Goal: Task Accomplishment & Management: Manage account settings

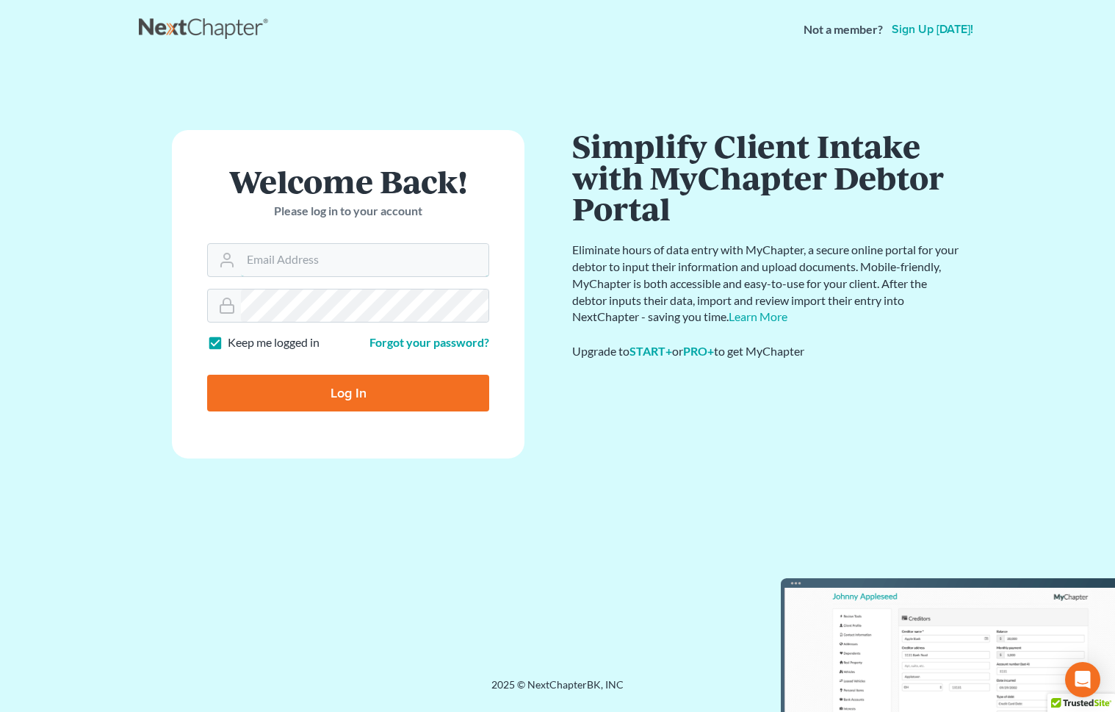
type input "ecf@bigeasybk.com"
click at [456, 406] on input "Log In" at bounding box center [348, 393] width 282 height 37
type input "Thinking..."
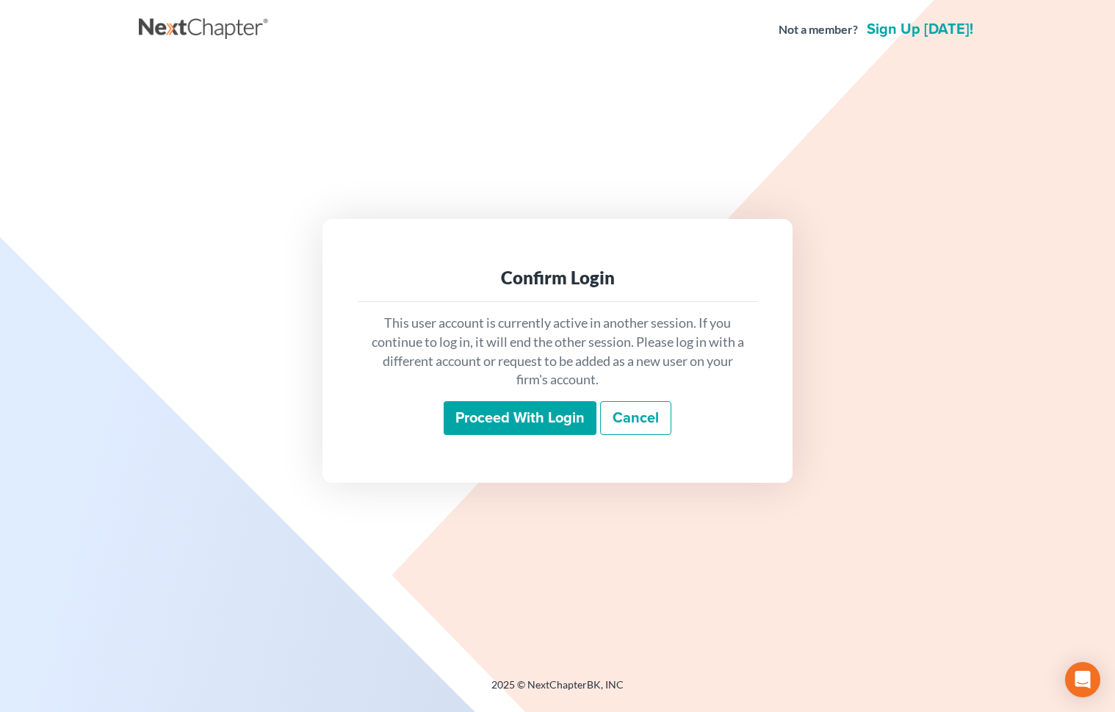
click at [475, 419] on input "Proceed with login" at bounding box center [520, 418] width 153 height 34
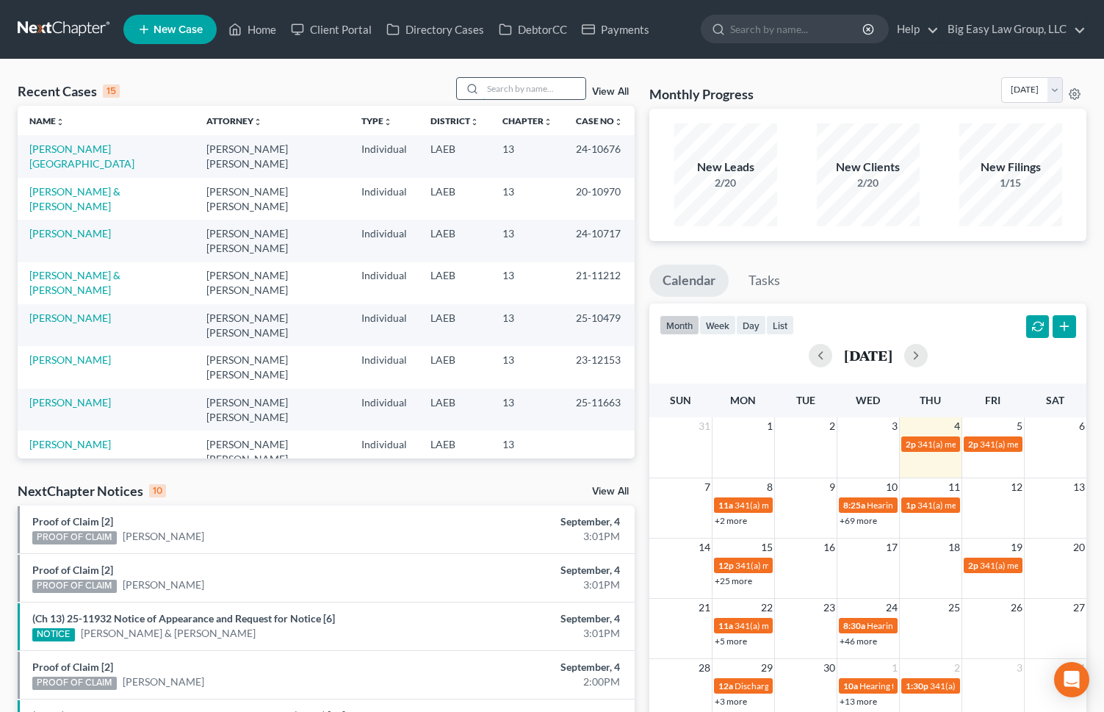
click at [514, 96] on input "search" at bounding box center [534, 88] width 103 height 21
type input "[PERSON_NAME]"
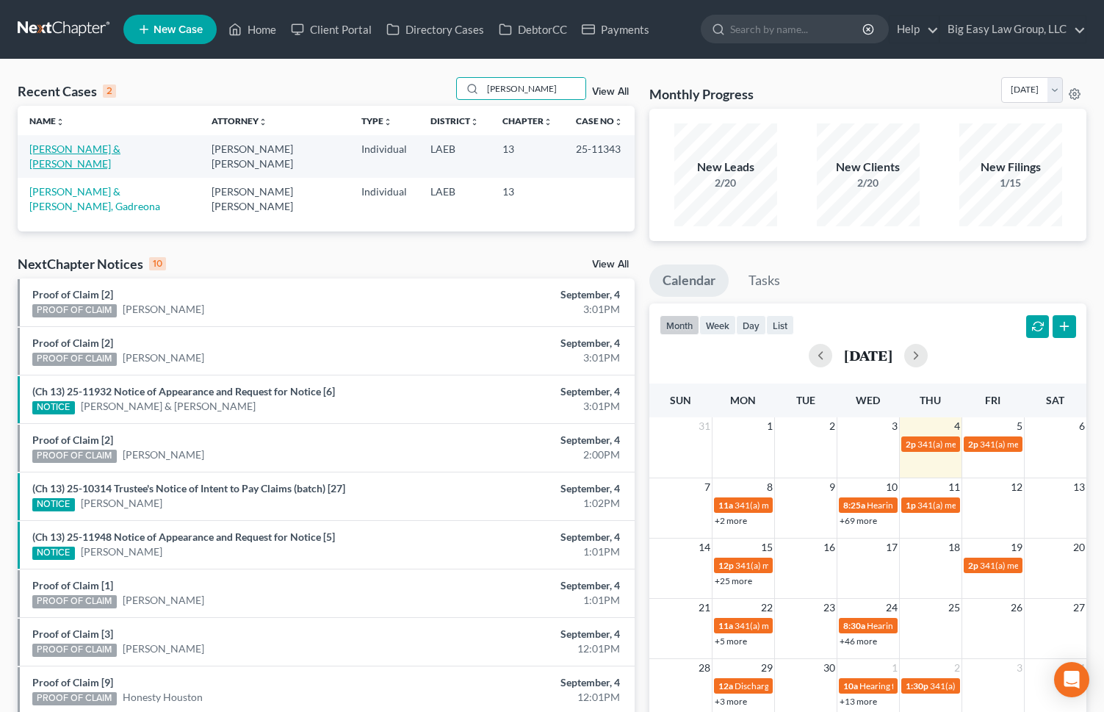
click at [103, 150] on link "[PERSON_NAME] & [PERSON_NAME]" at bounding box center [74, 156] width 91 height 27
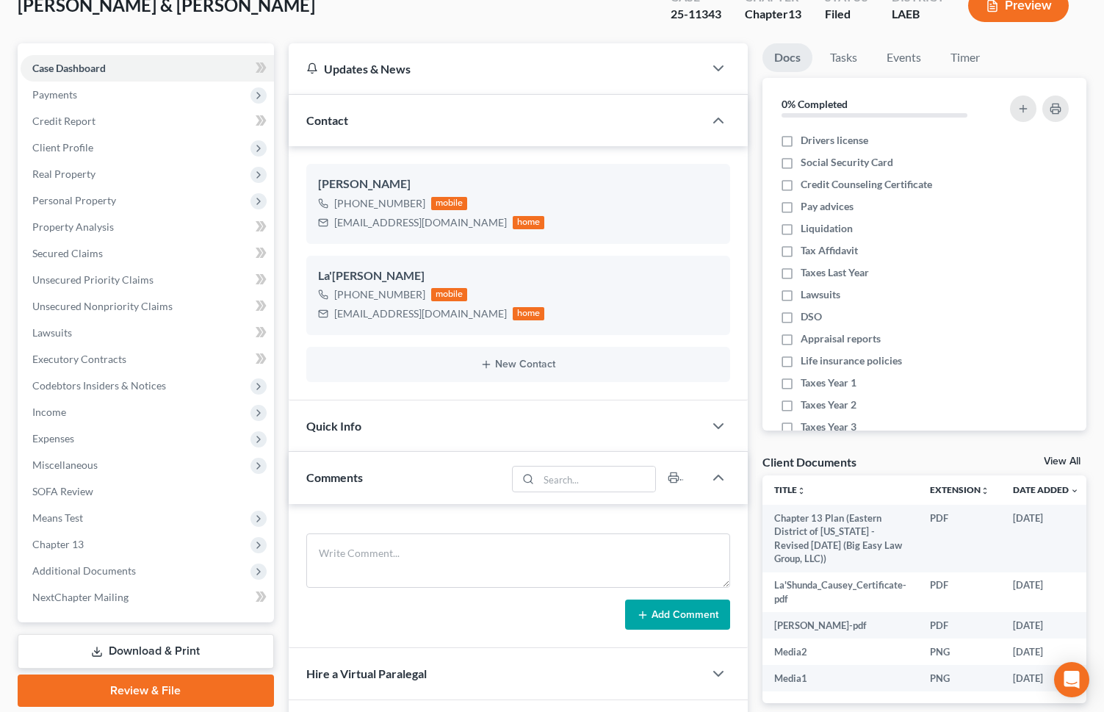
scroll to position [476, 0]
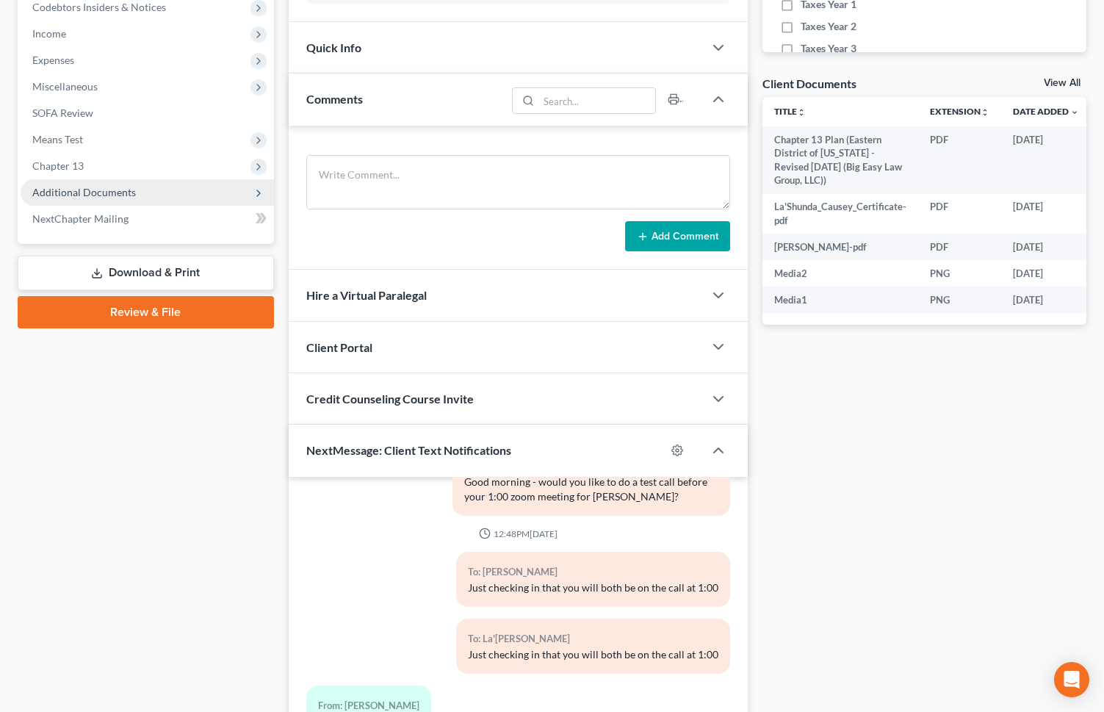
click at [234, 195] on span "Additional Documents" at bounding box center [148, 192] width 254 height 26
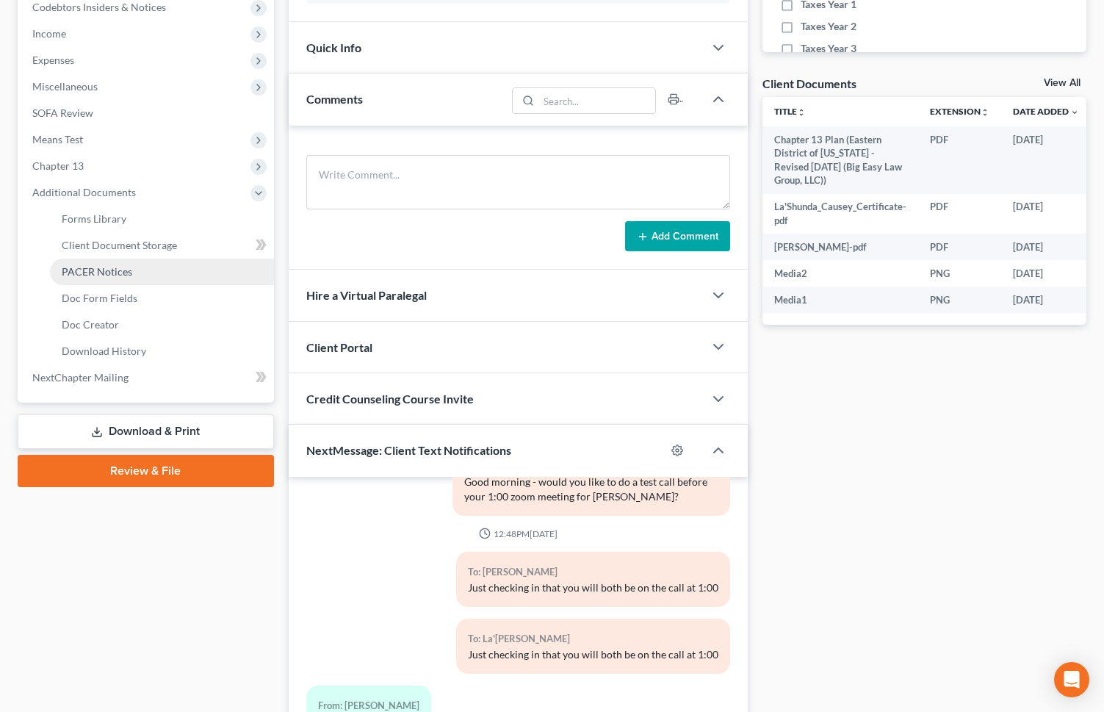
click at [228, 280] on link "PACER Notices" at bounding box center [162, 272] width 224 height 26
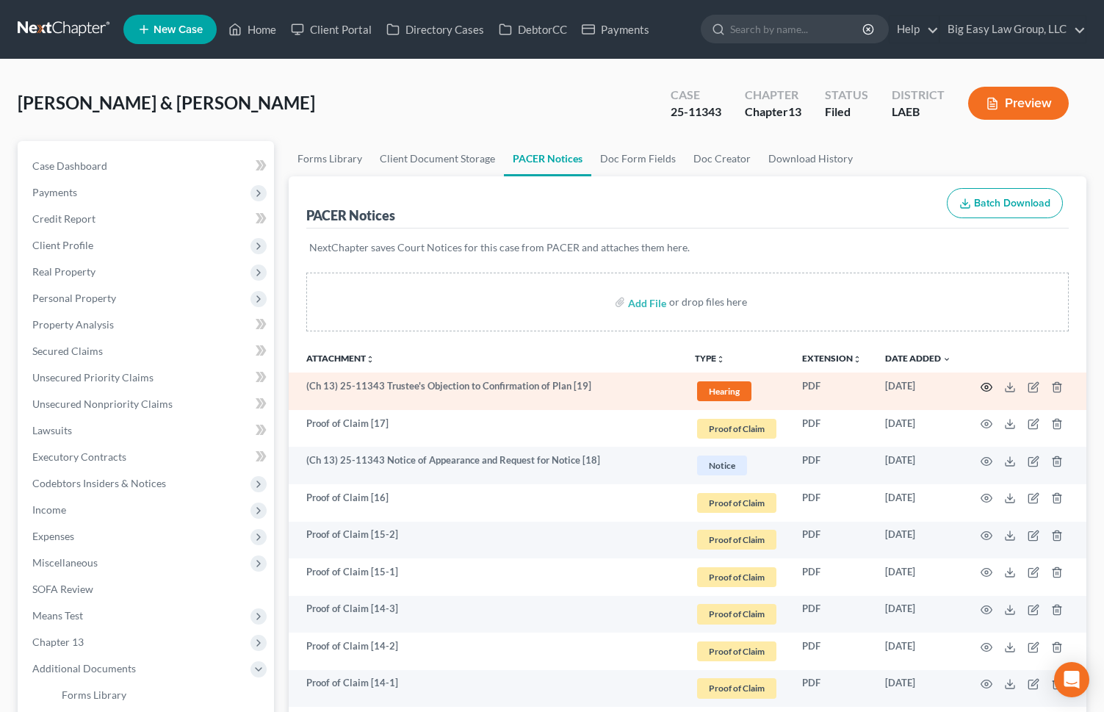
click at [985, 388] on circle "button" at bounding box center [986, 387] width 3 height 3
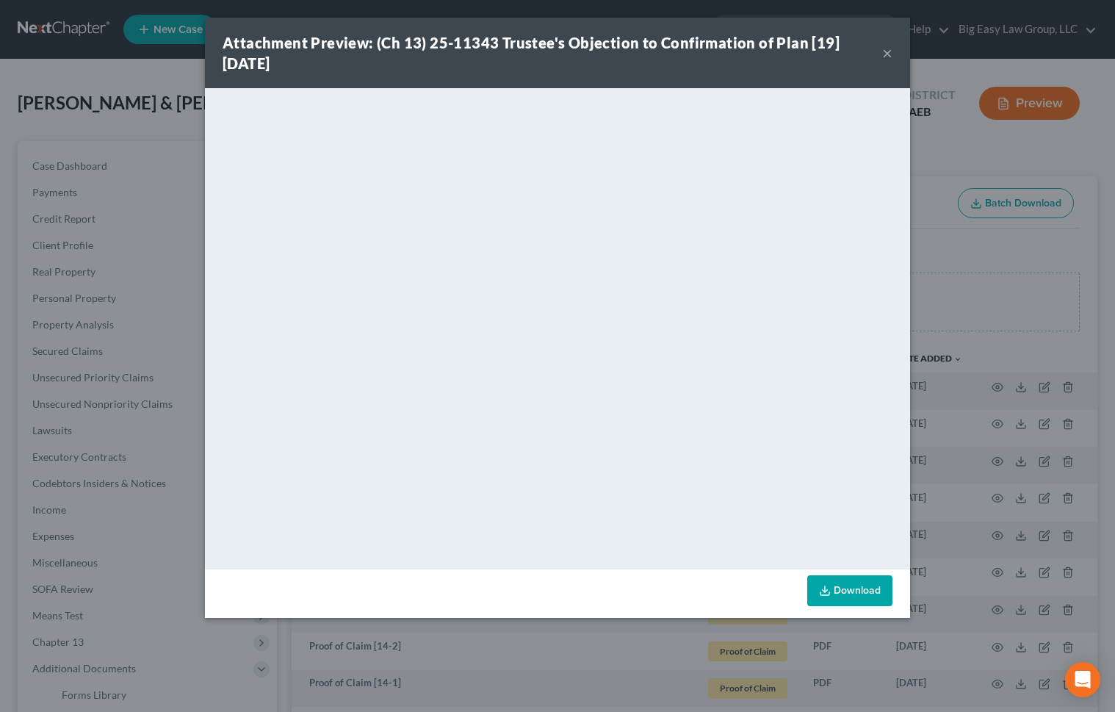
click at [888, 51] on button "×" at bounding box center [888, 53] width 10 height 18
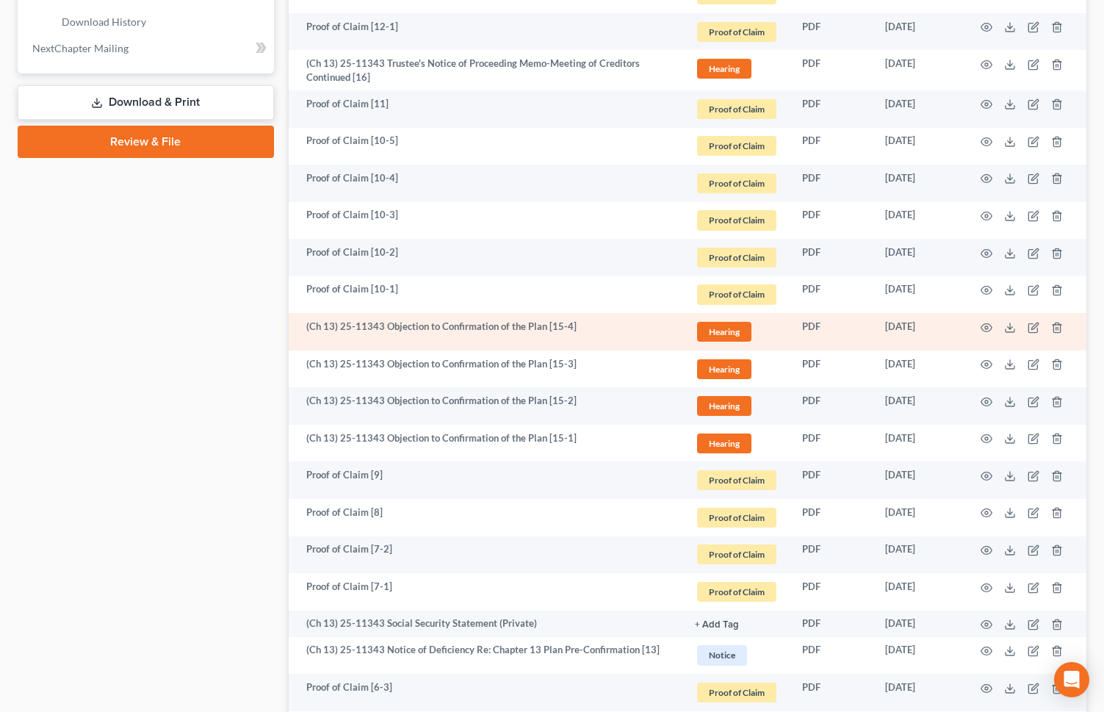
scroll to position [824, 0]
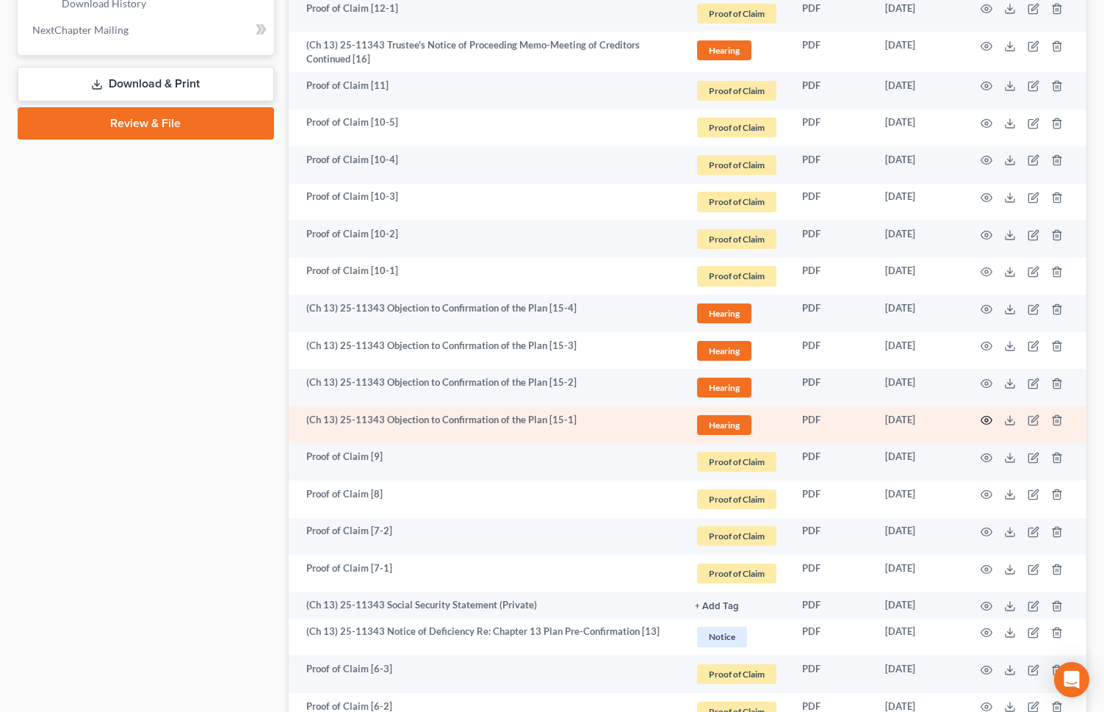
click at [988, 418] on icon "button" at bounding box center [987, 420] width 12 height 12
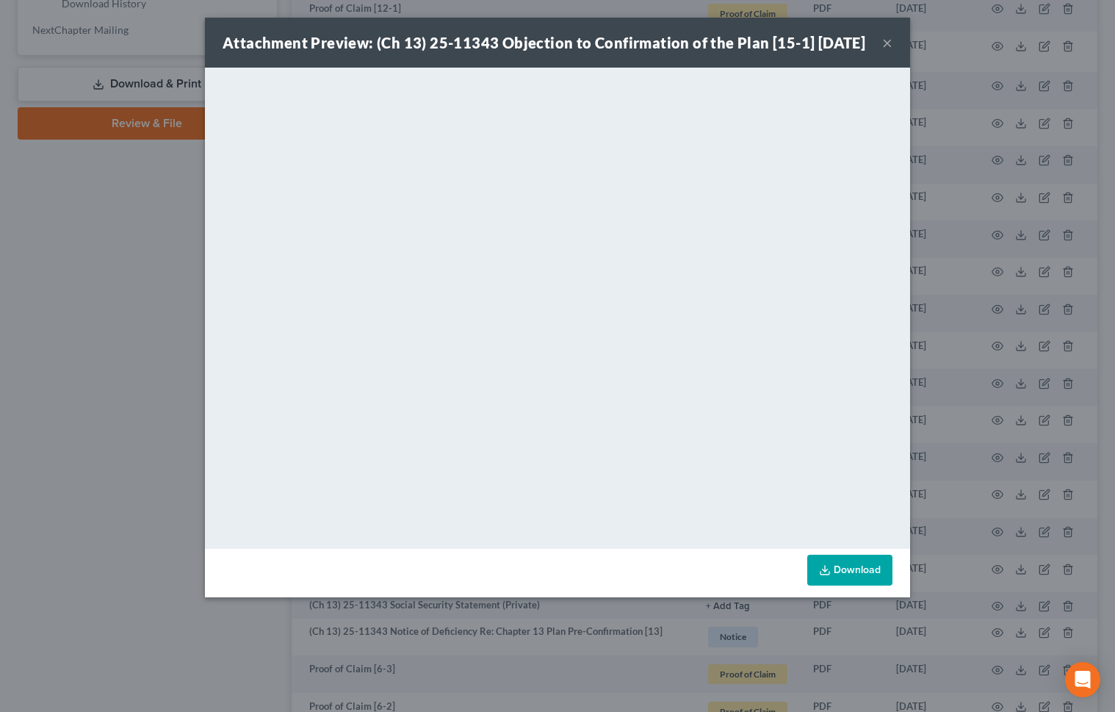
click at [891, 51] on button "×" at bounding box center [888, 43] width 10 height 18
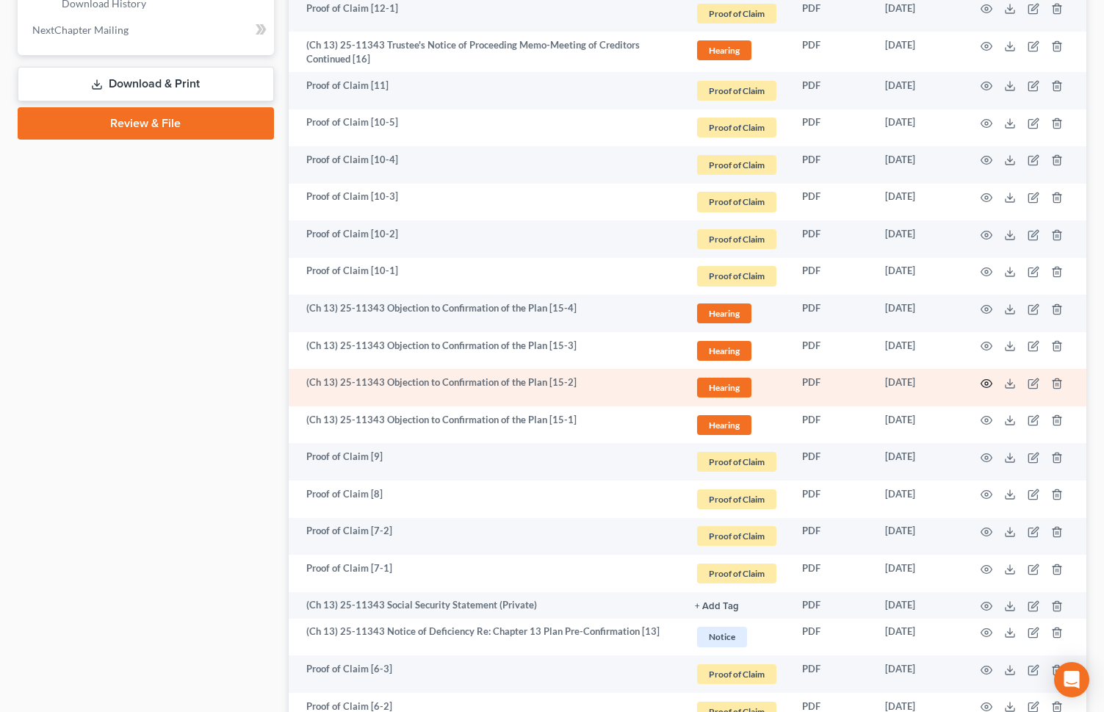
click at [986, 384] on icon "button" at bounding box center [987, 384] width 12 height 12
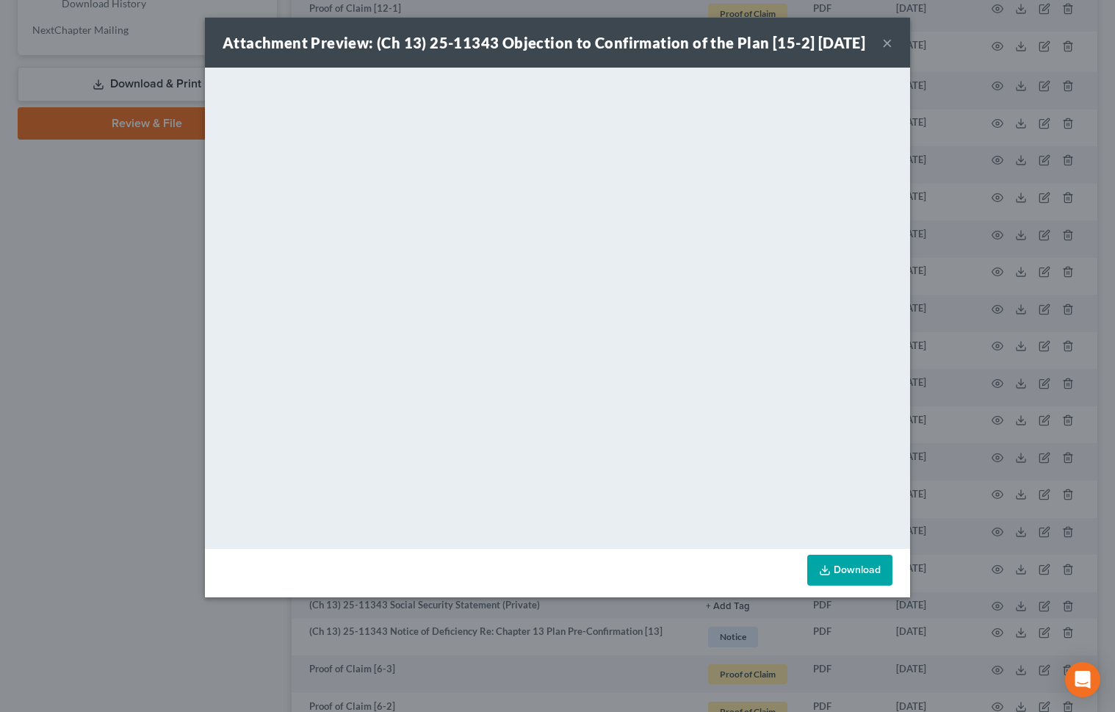
click at [883, 51] on button "×" at bounding box center [888, 43] width 10 height 18
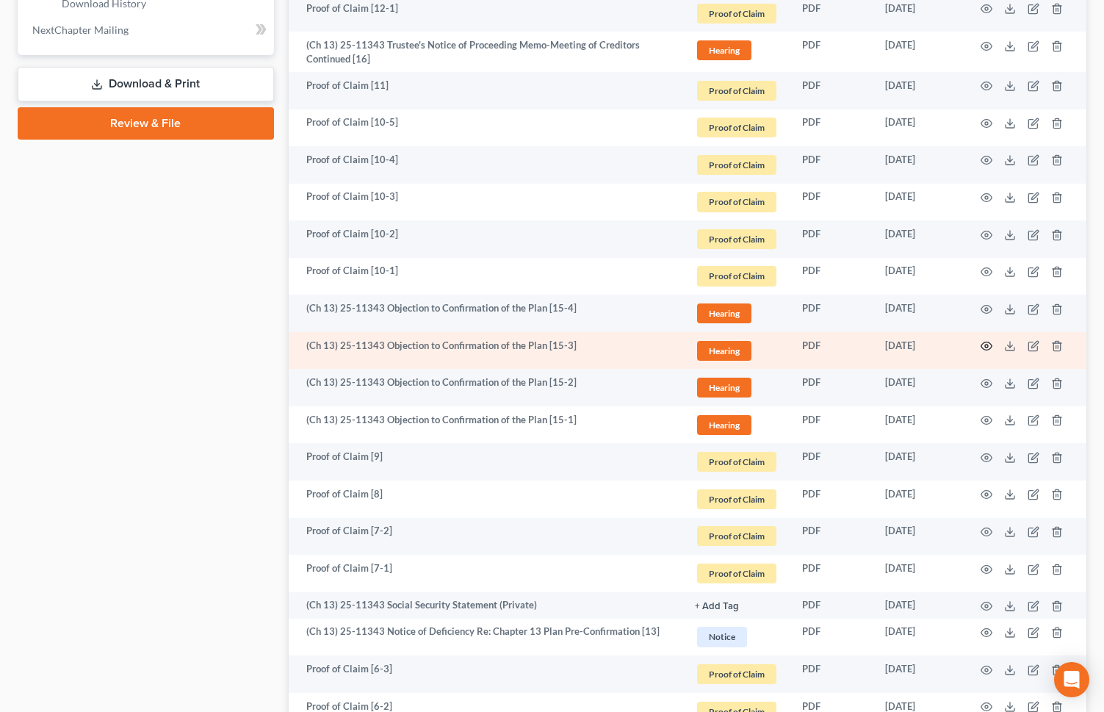
click at [985, 345] on circle "button" at bounding box center [986, 346] width 3 height 3
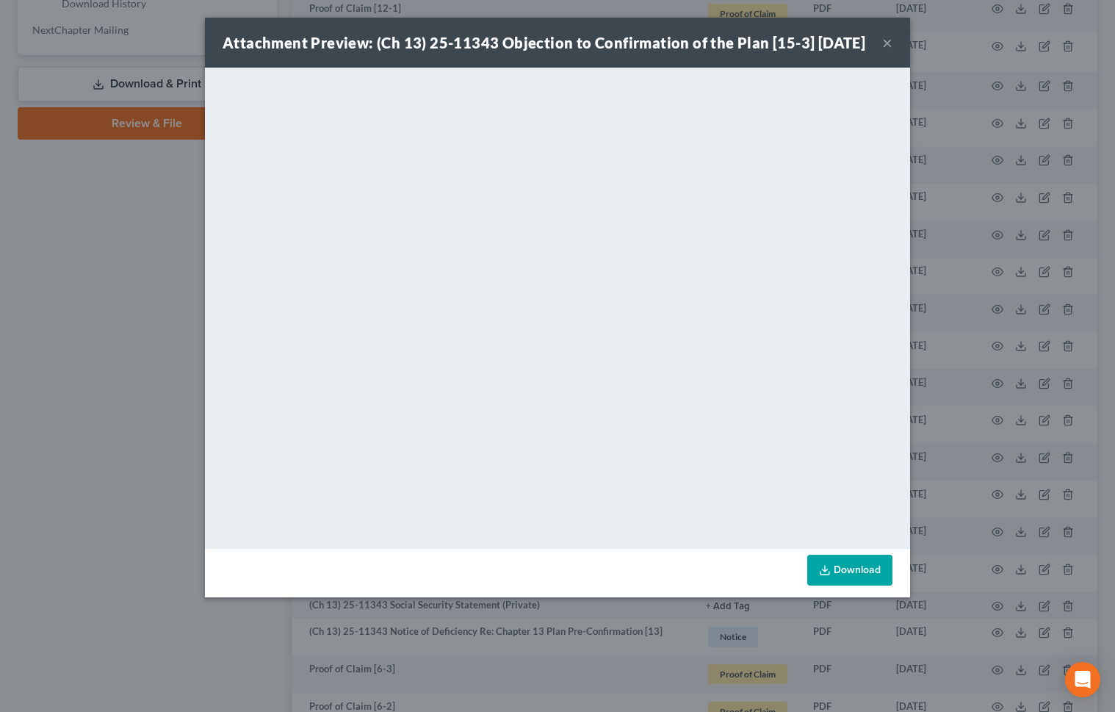
click at [885, 51] on button "×" at bounding box center [888, 43] width 10 height 18
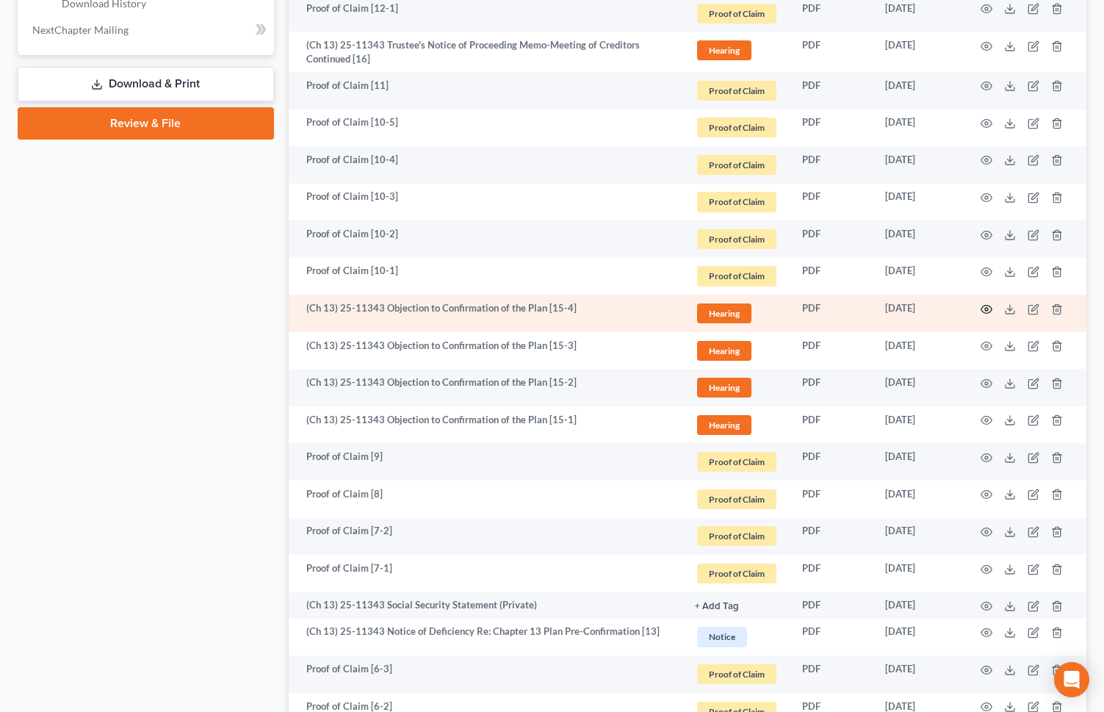
click at [989, 308] on icon "button" at bounding box center [987, 309] width 12 height 12
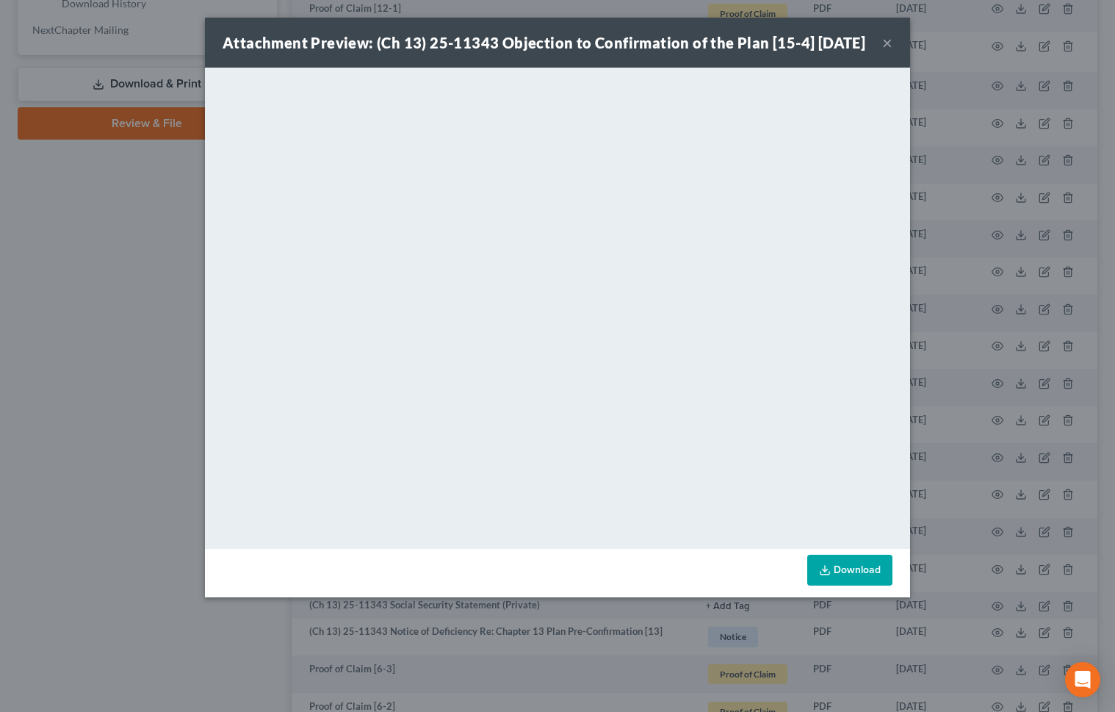
click at [885, 51] on button "×" at bounding box center [888, 43] width 10 height 18
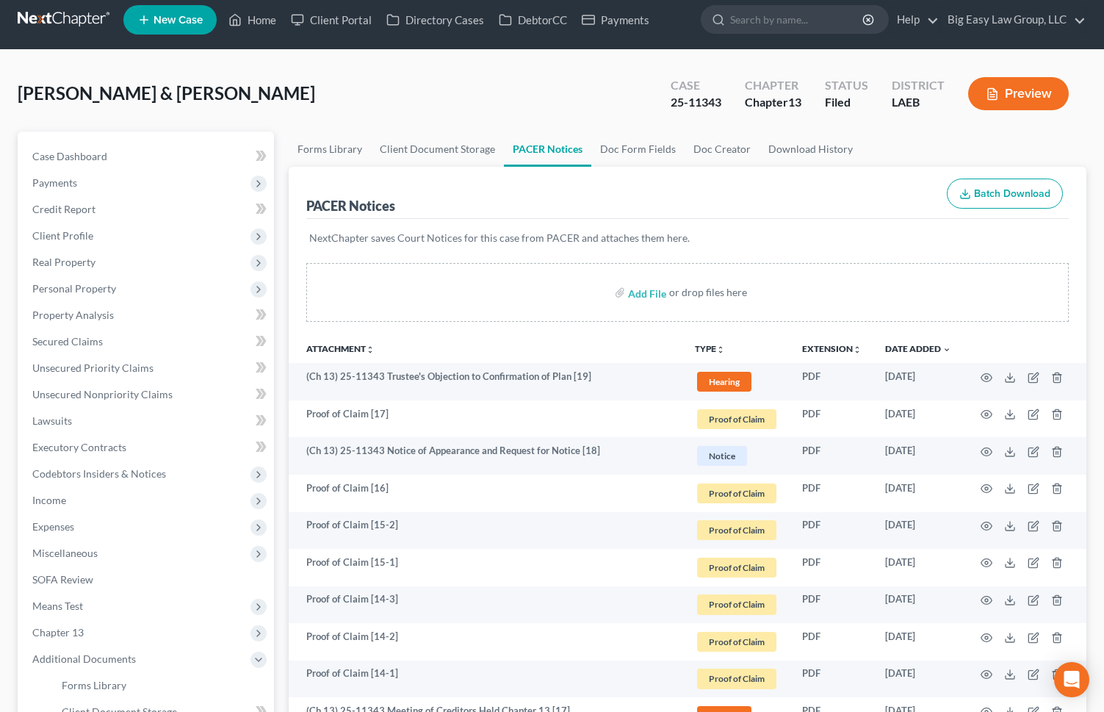
scroll to position [0, 0]
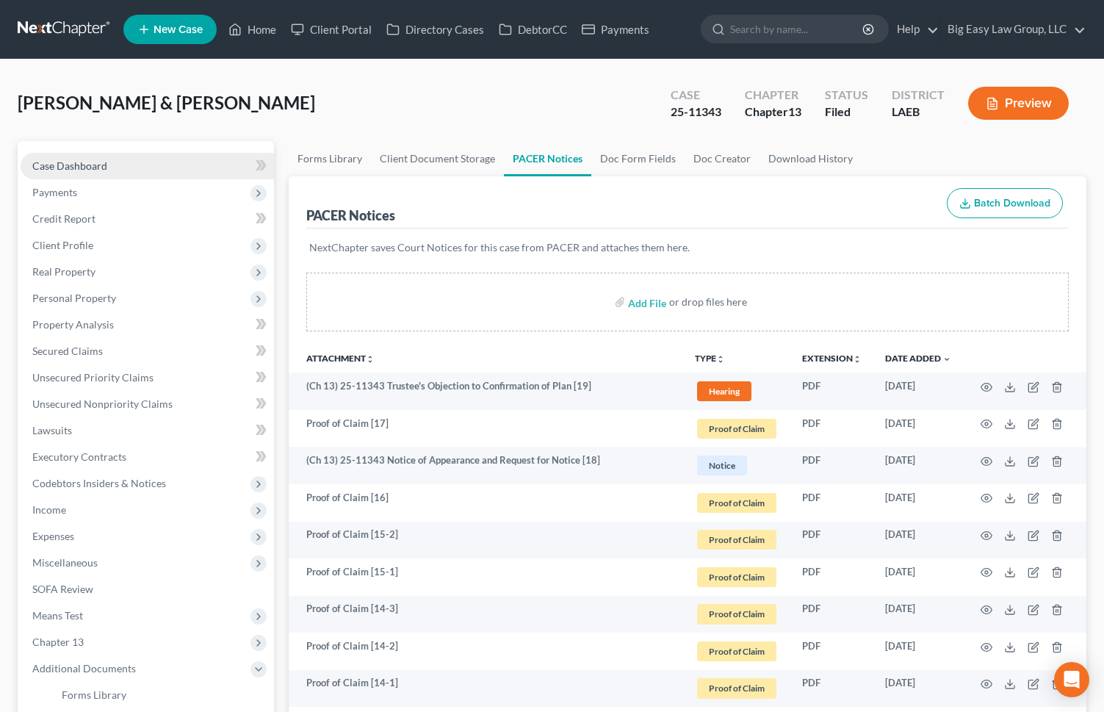
click at [184, 160] on link "Case Dashboard" at bounding box center [148, 166] width 254 height 26
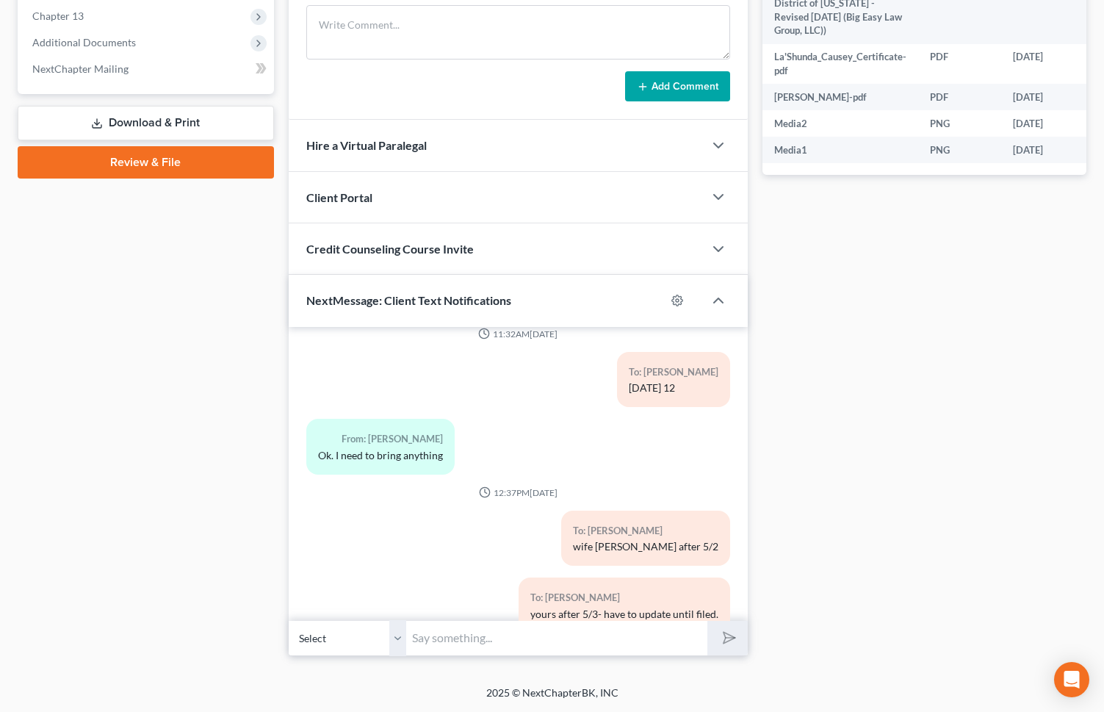
scroll to position [3837, 0]
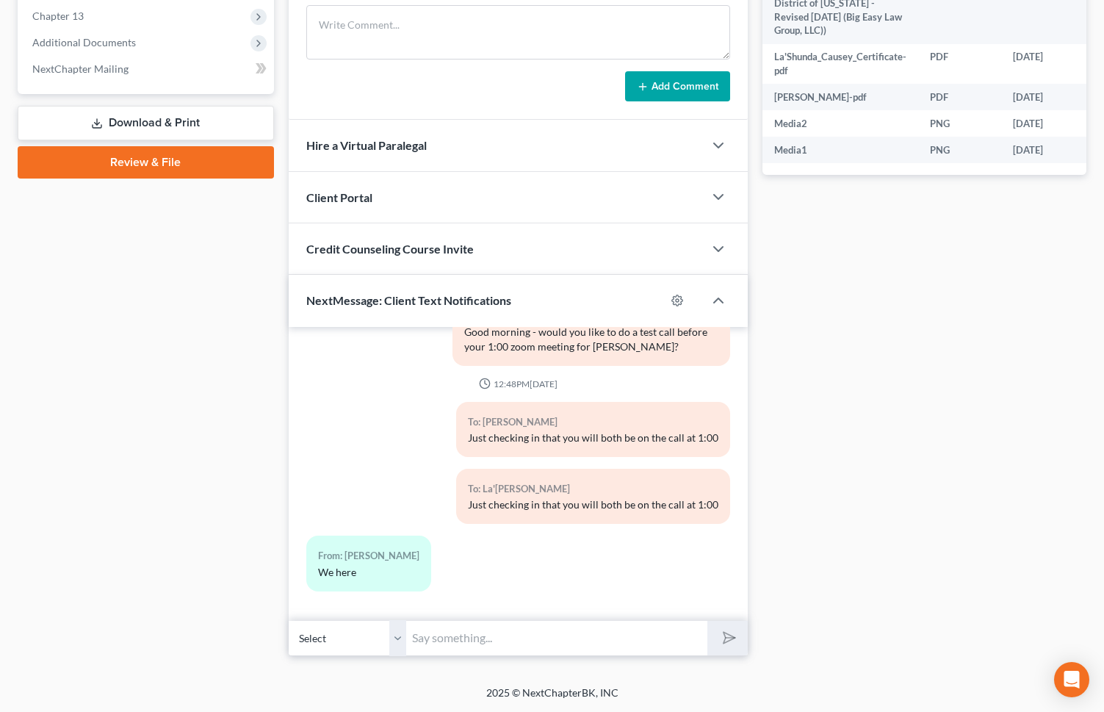
click at [599, 631] on input "text" at bounding box center [556, 638] width 301 height 36
click at [572, 636] on input "Kevin - this is Jenny - can you text me a picture of hte mileage on the camry?" at bounding box center [556, 638] width 301 height 36
type input "Kevin - this is Jenny - can you text me a picture of the mileage on the camry?"
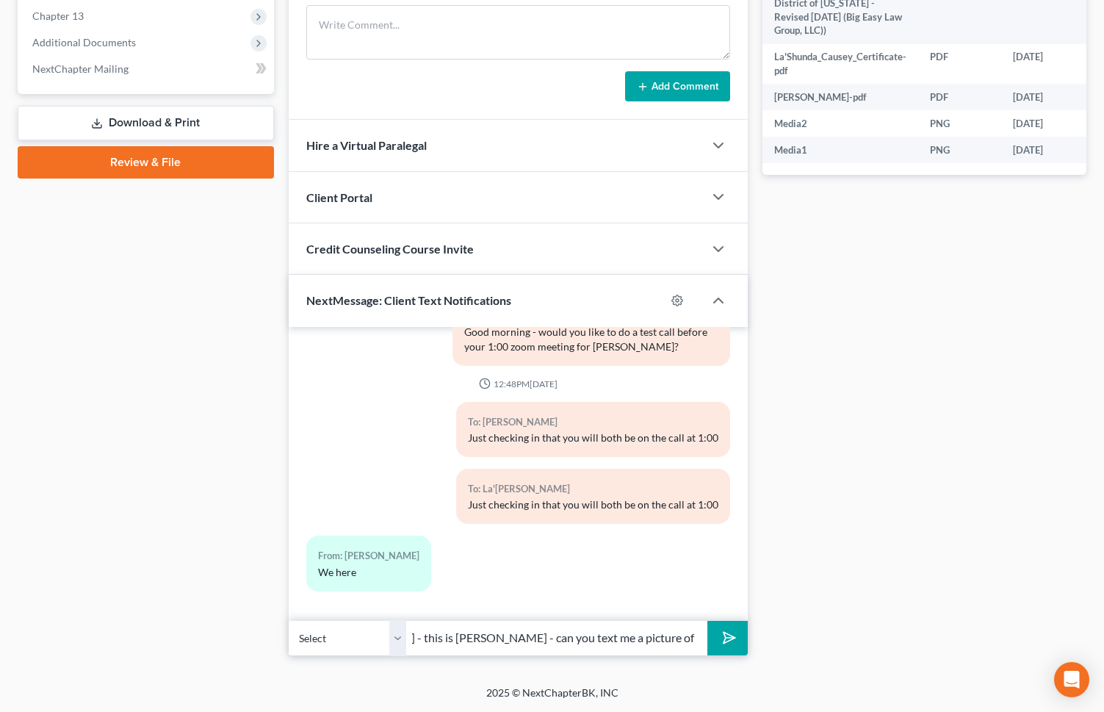
scroll to position [0, 0]
click at [732, 628] on button "submit" at bounding box center [728, 638] width 40 height 35
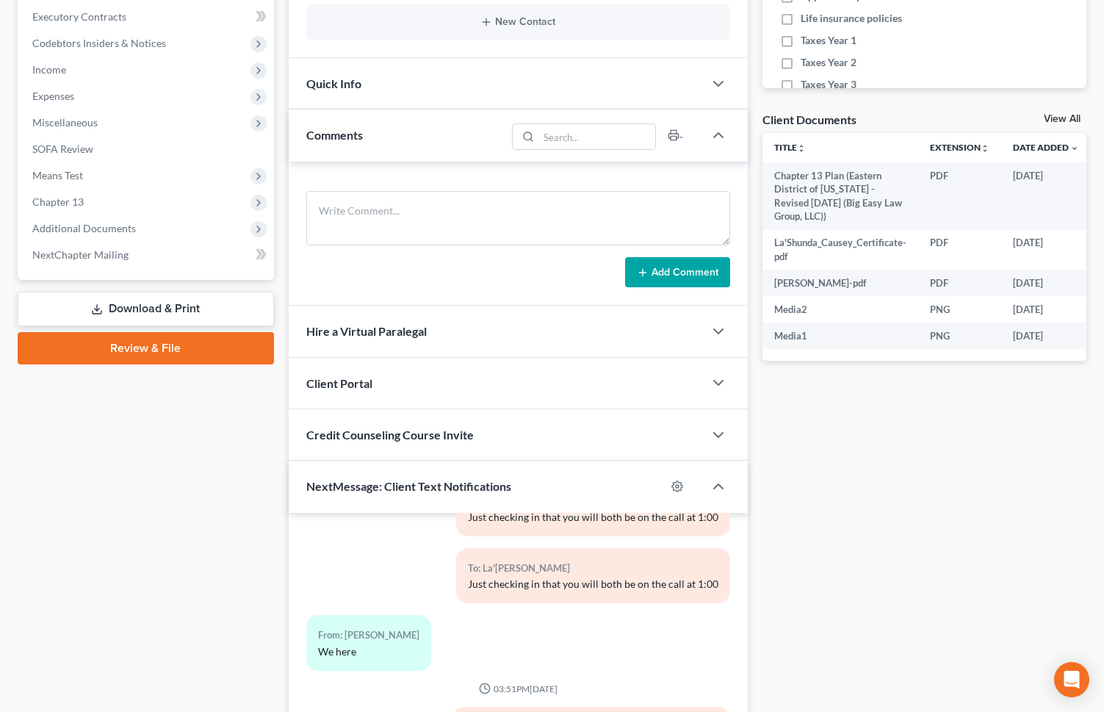
scroll to position [311, 0]
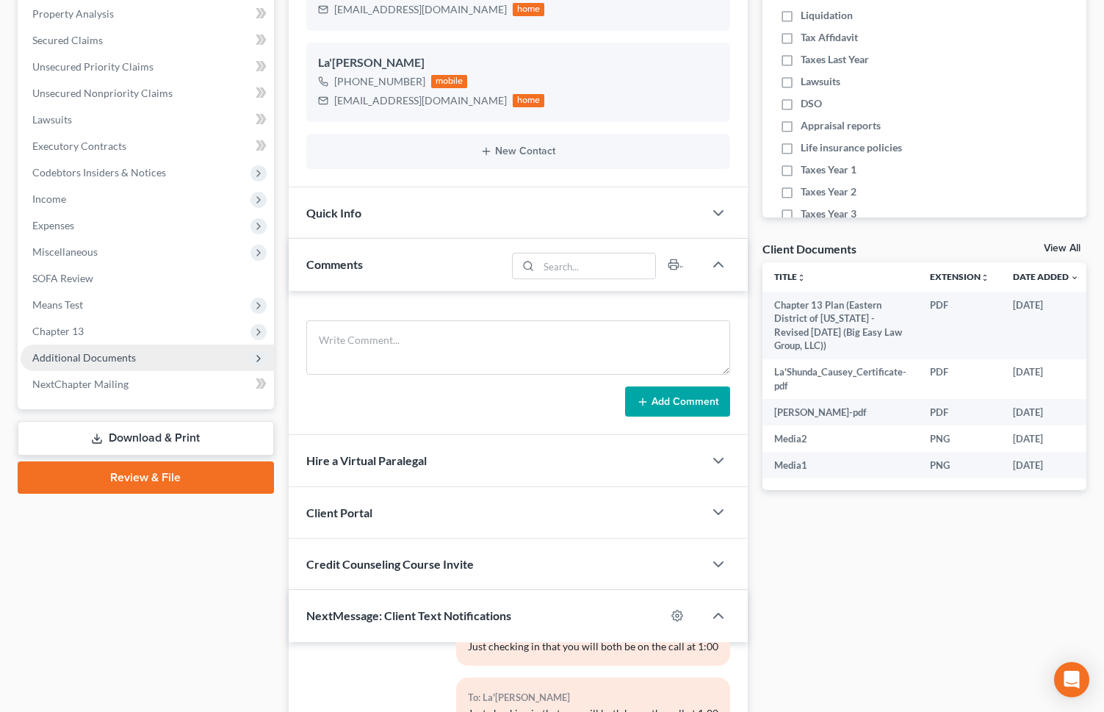
click at [200, 352] on span "Additional Documents" at bounding box center [148, 358] width 254 height 26
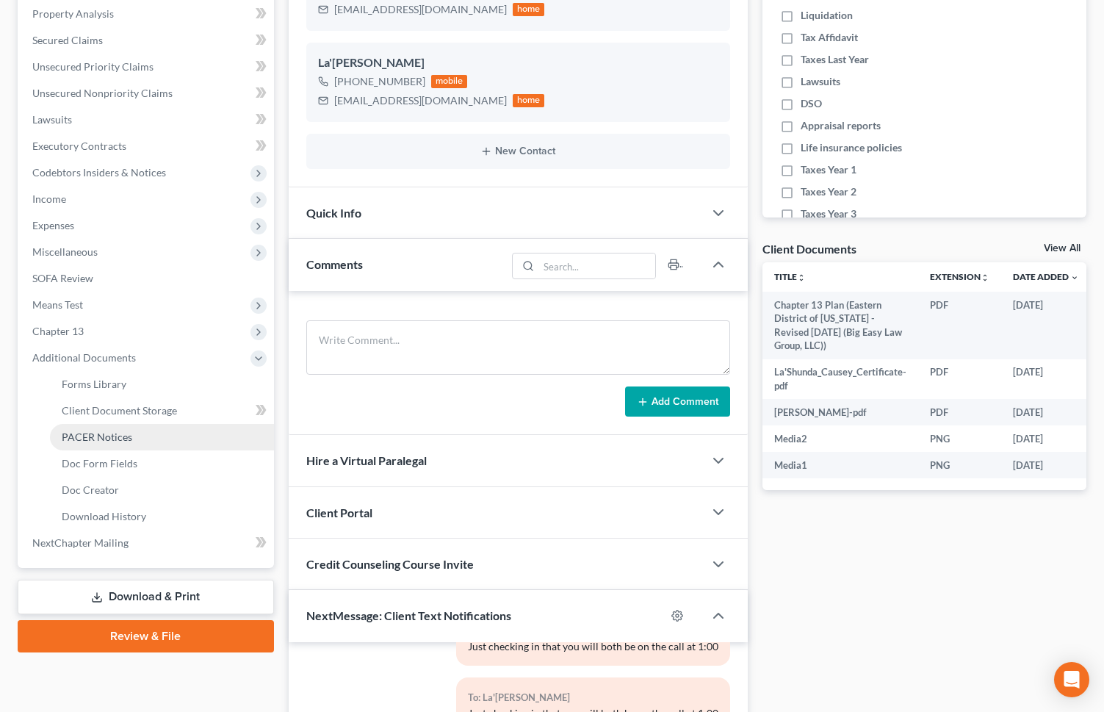
click at [206, 428] on link "PACER Notices" at bounding box center [162, 437] width 224 height 26
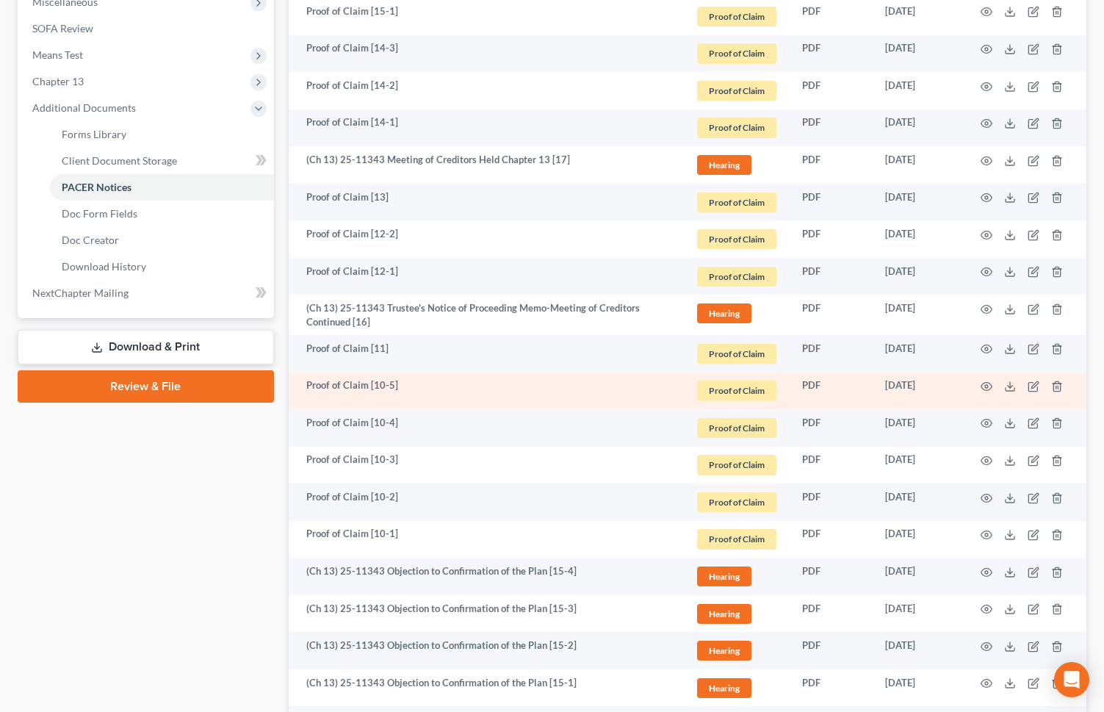
scroll to position [814, 0]
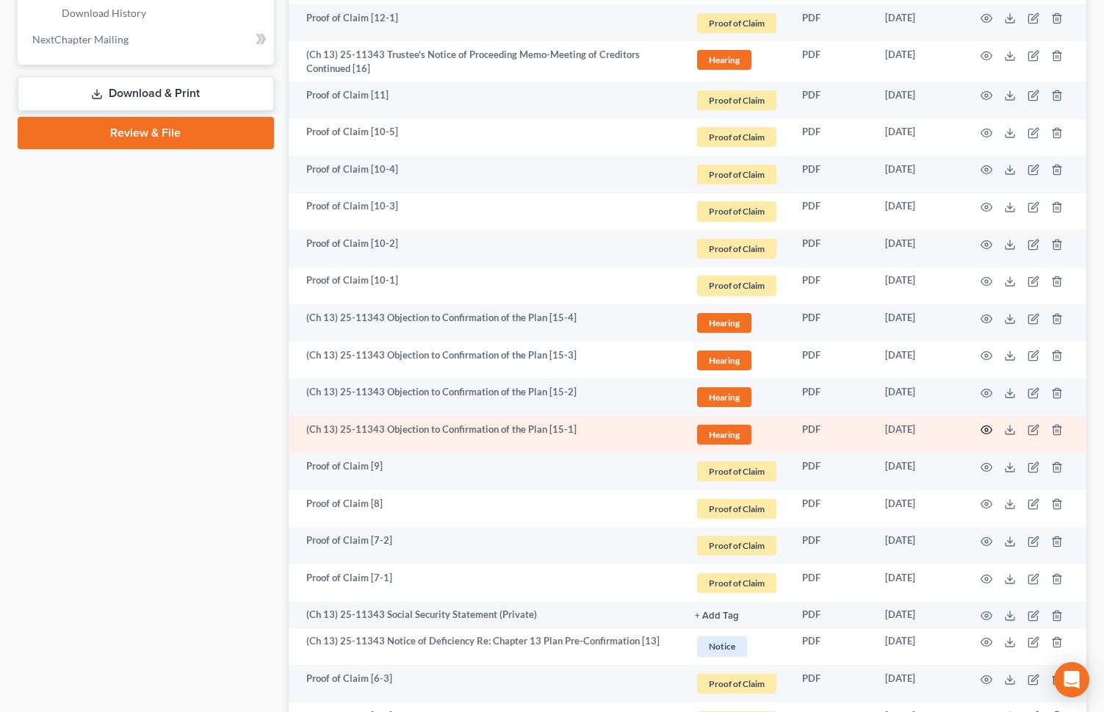
click at [985, 427] on icon "button" at bounding box center [987, 430] width 12 height 12
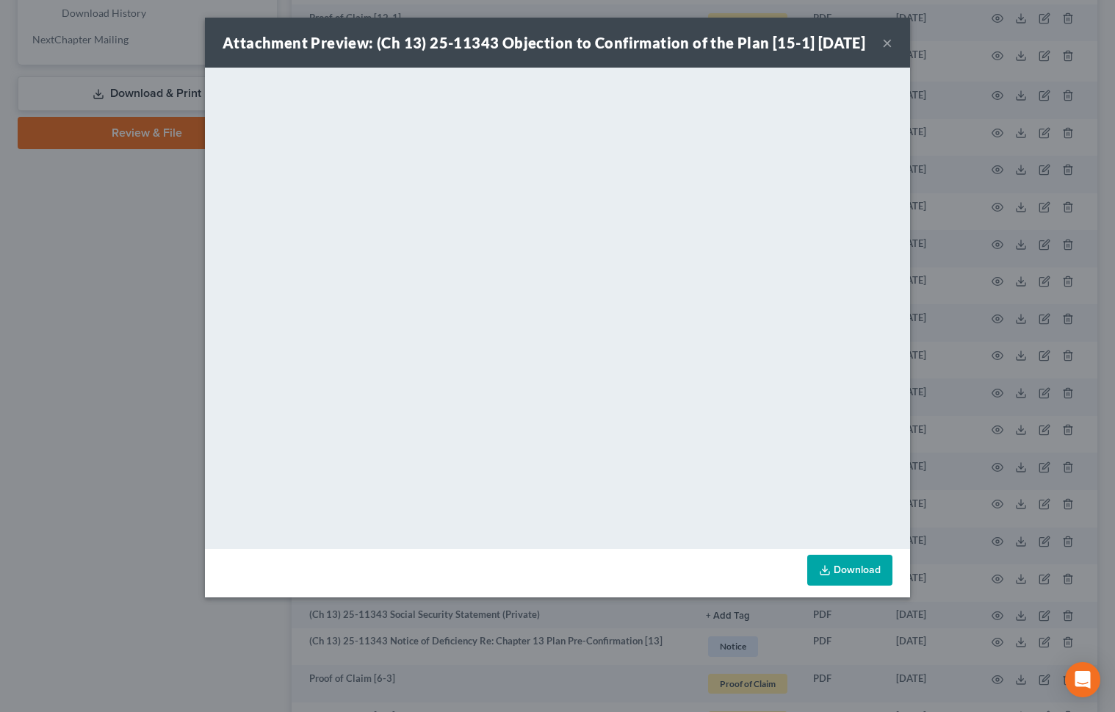
click at [890, 47] on button "×" at bounding box center [888, 43] width 10 height 18
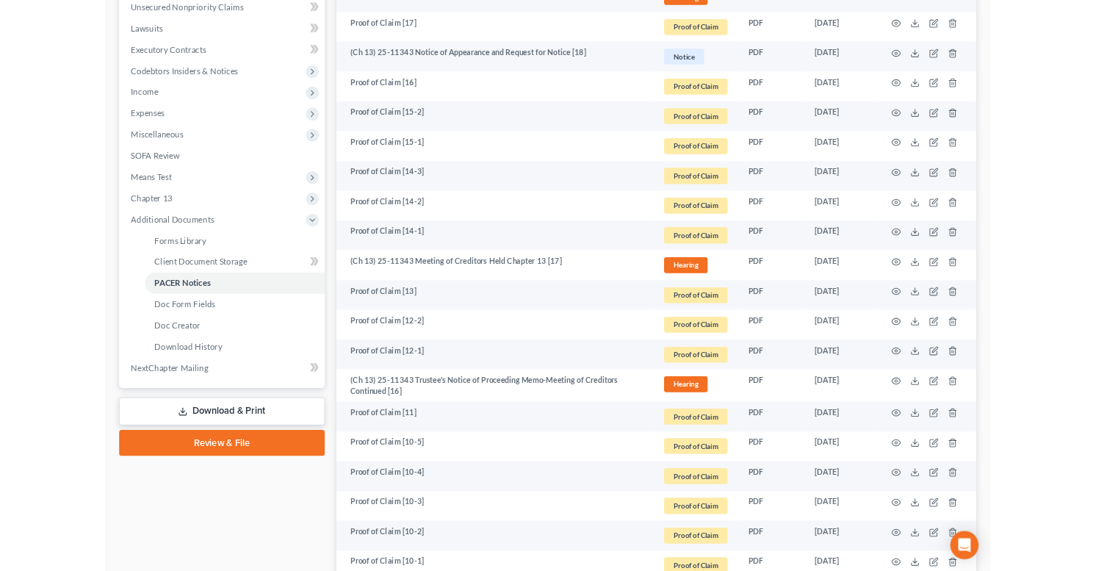
scroll to position [0, 0]
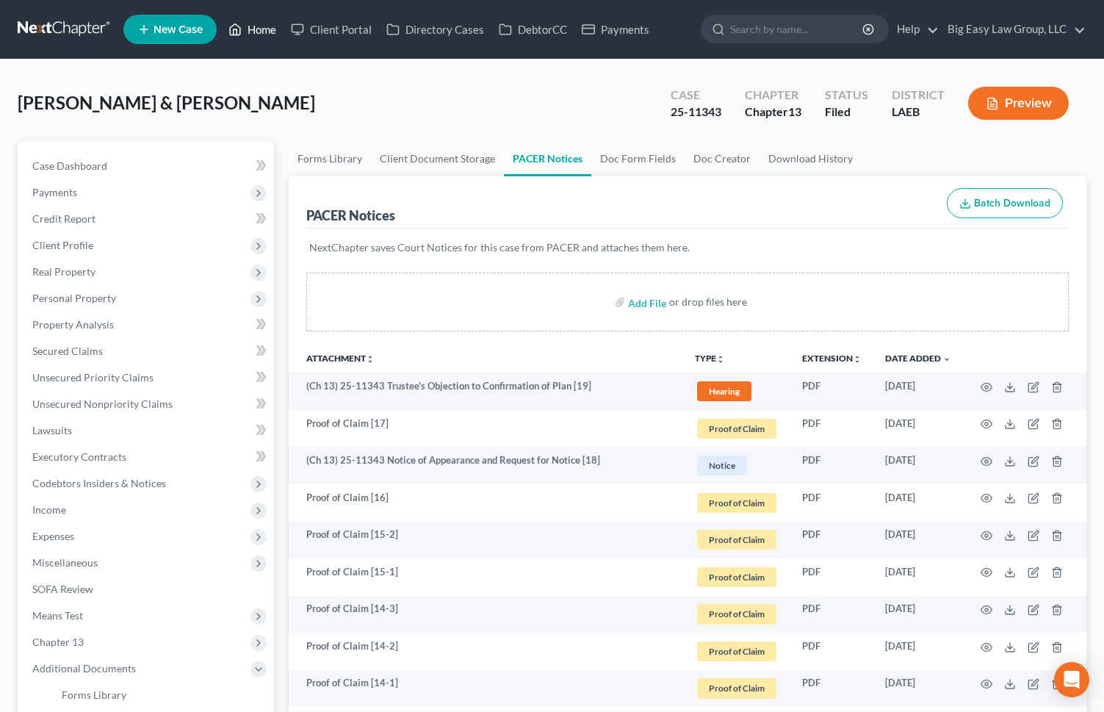
click at [267, 30] on link "Home" at bounding box center [252, 29] width 62 height 26
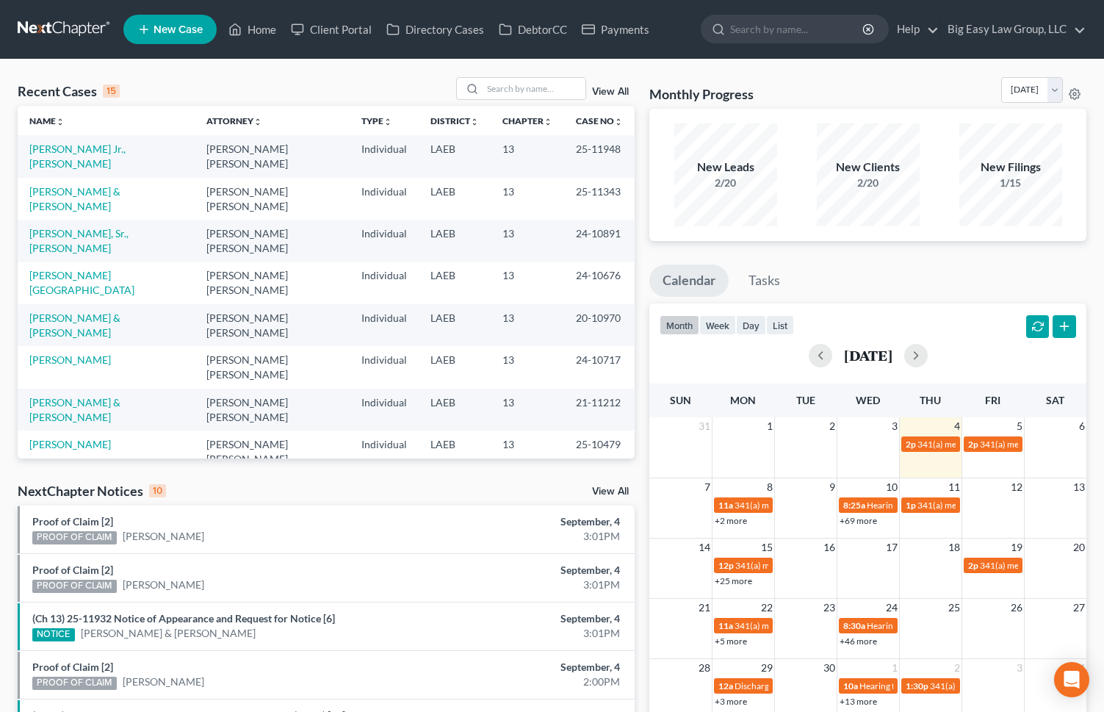
click at [278, 79] on div "Recent Cases 15 View All" at bounding box center [326, 91] width 617 height 29
click at [486, 83] on div at bounding box center [521, 88] width 131 height 23
click at [496, 89] on input "search" at bounding box center [534, 88] width 103 height 21
type input "still"
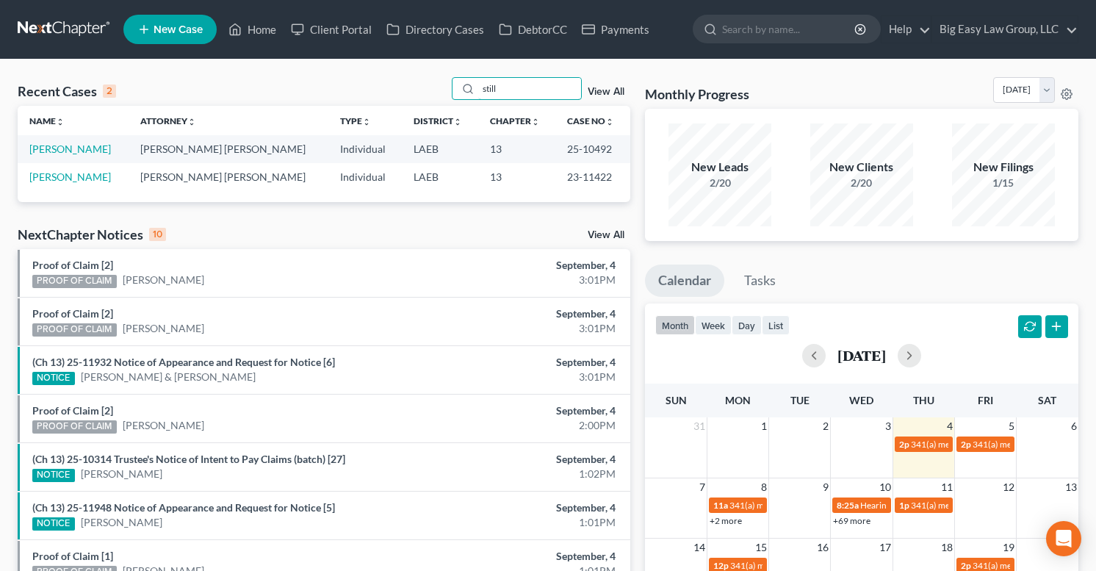
drag, startPoint x: 517, startPoint y: 90, endPoint x: 431, endPoint y: 67, distance: 89.7
click at [434, 71] on div "Recent Cases 2 still View All Name unfold_more expand_more expand_less Attorney…" at bounding box center [548, 441] width 1096 height 763
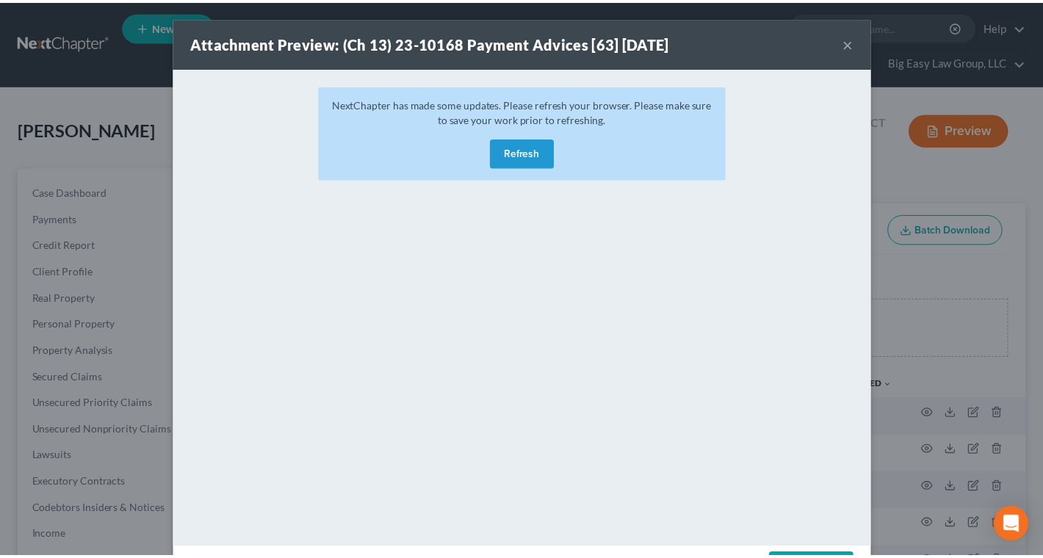
scroll to position [29, 0]
